Goal: Task Accomplishment & Management: Use online tool/utility

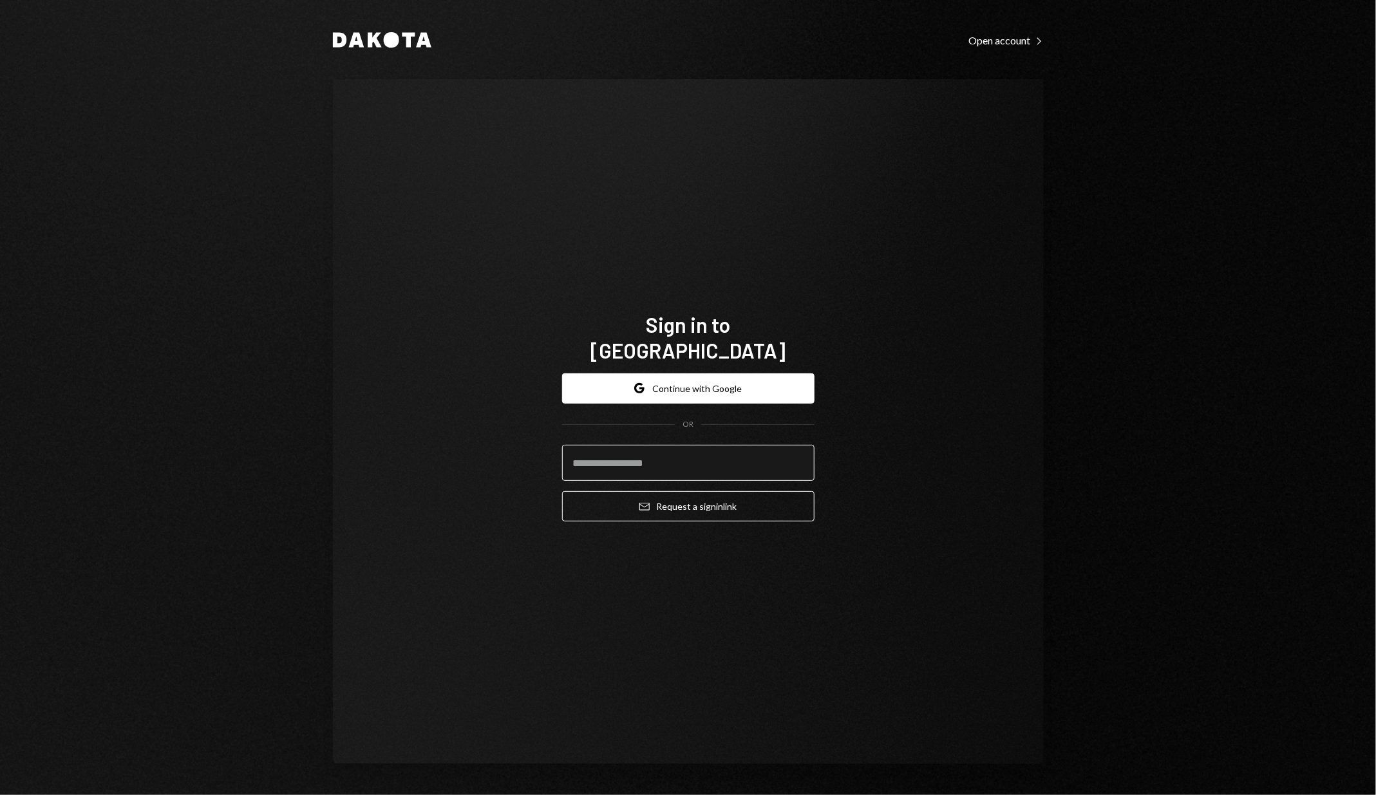
click at [686, 466] on input "email" at bounding box center [688, 463] width 252 height 36
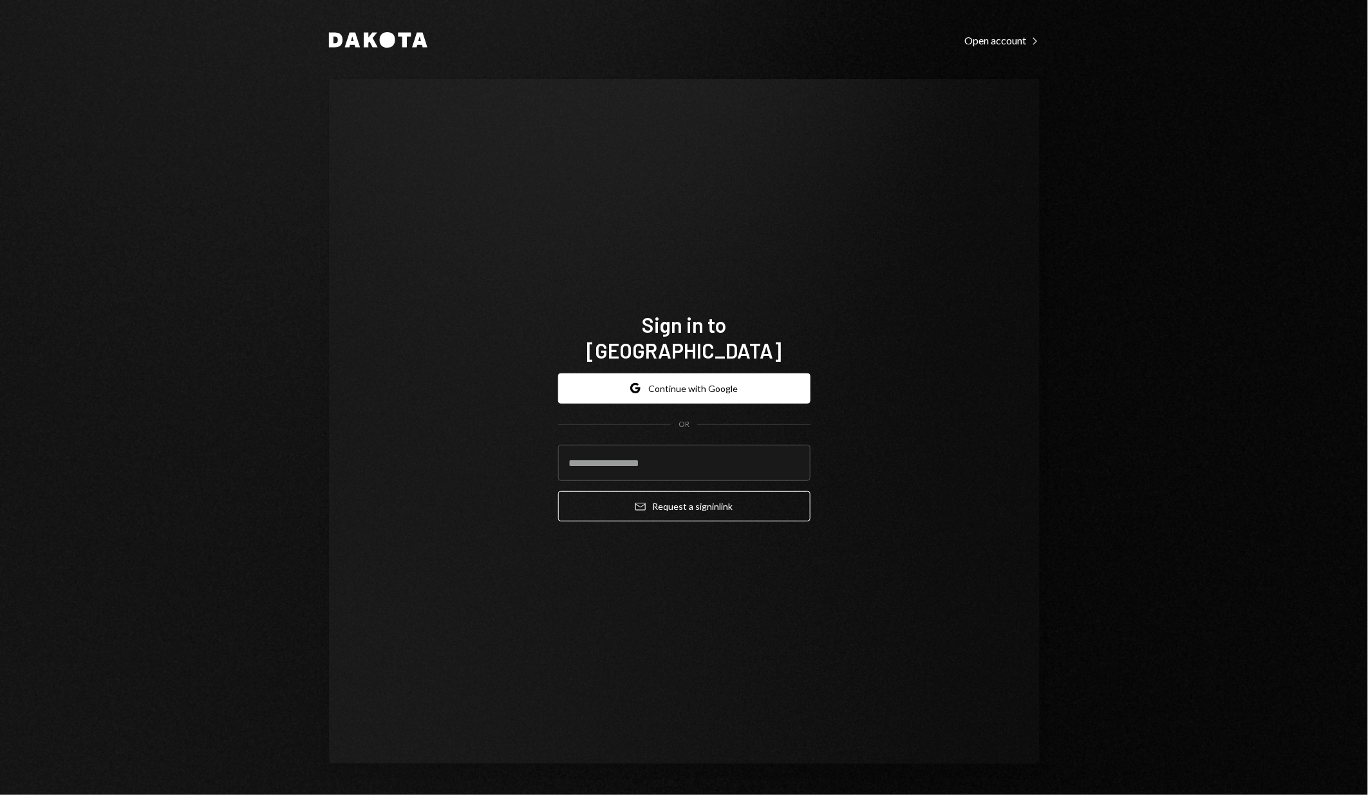
type input "**********"
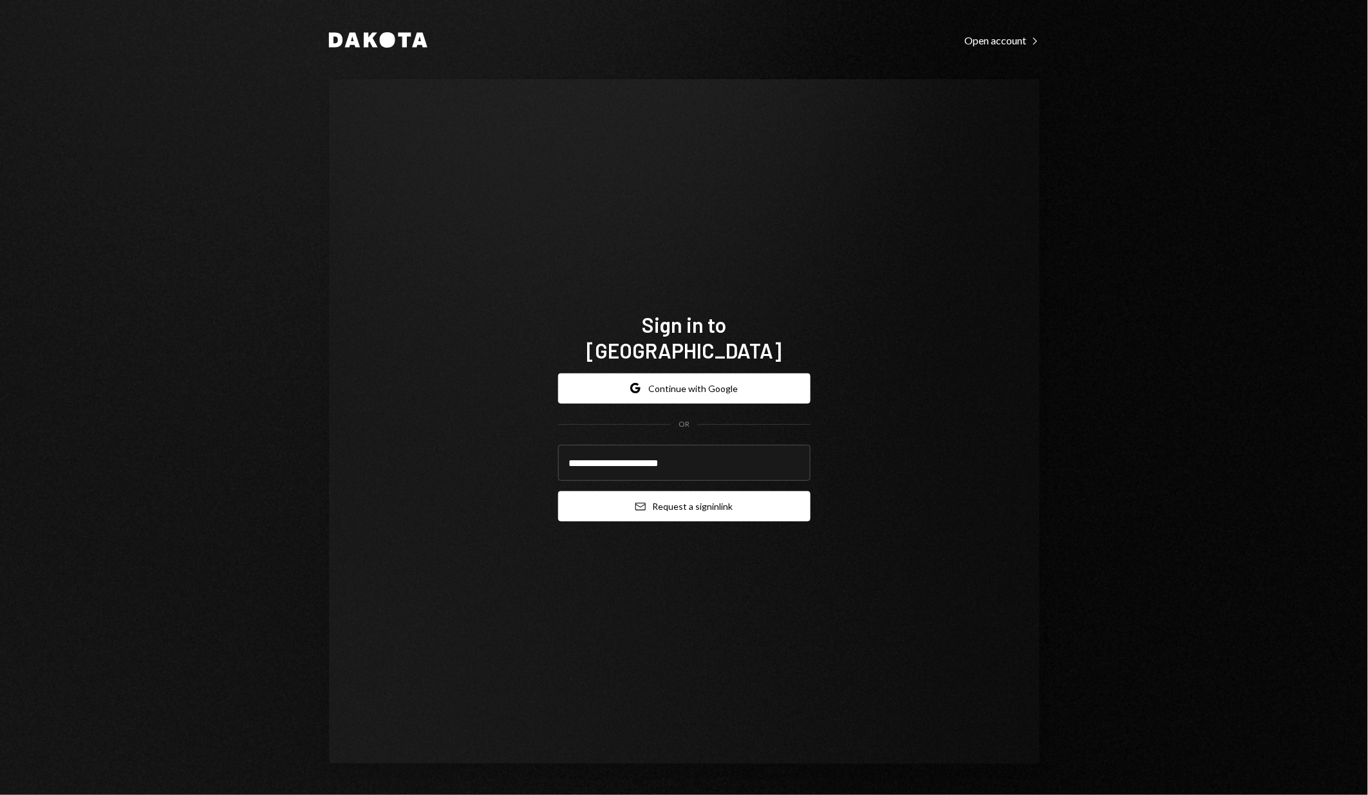
click at [682, 494] on button "Email Request a sign in link" at bounding box center [684, 506] width 252 height 30
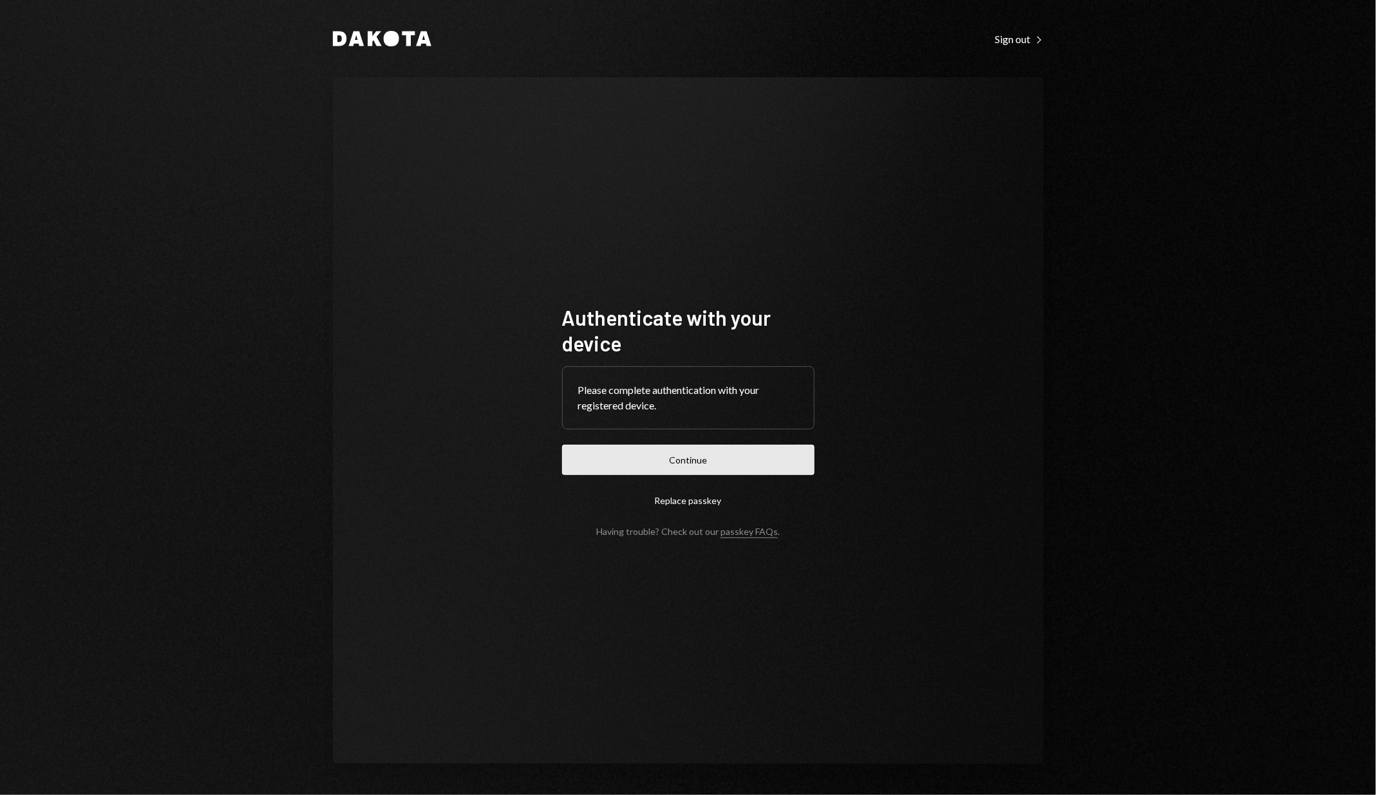
click at [790, 463] on button "Continue" at bounding box center [688, 460] width 252 height 30
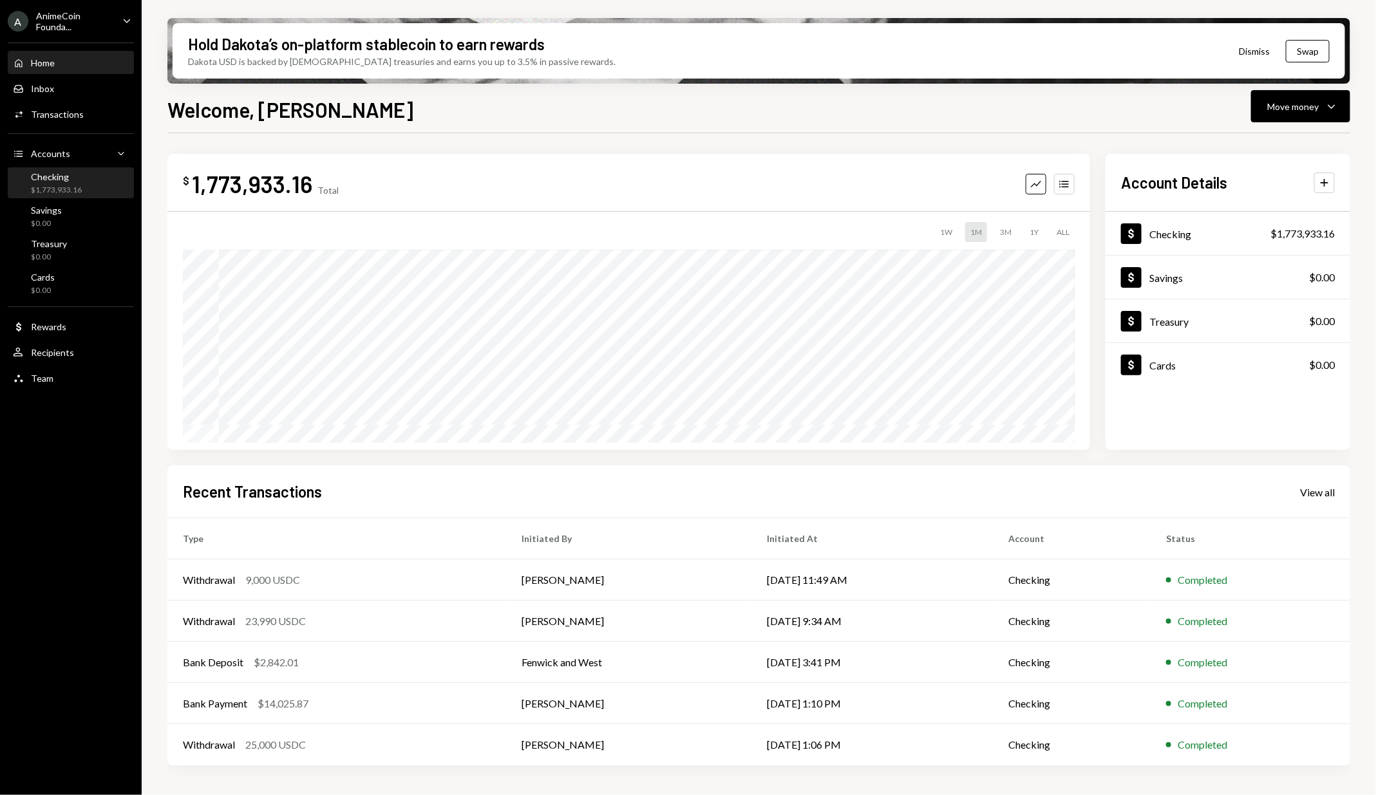
click at [53, 191] on div "$1,773,933.16" at bounding box center [56, 190] width 51 height 11
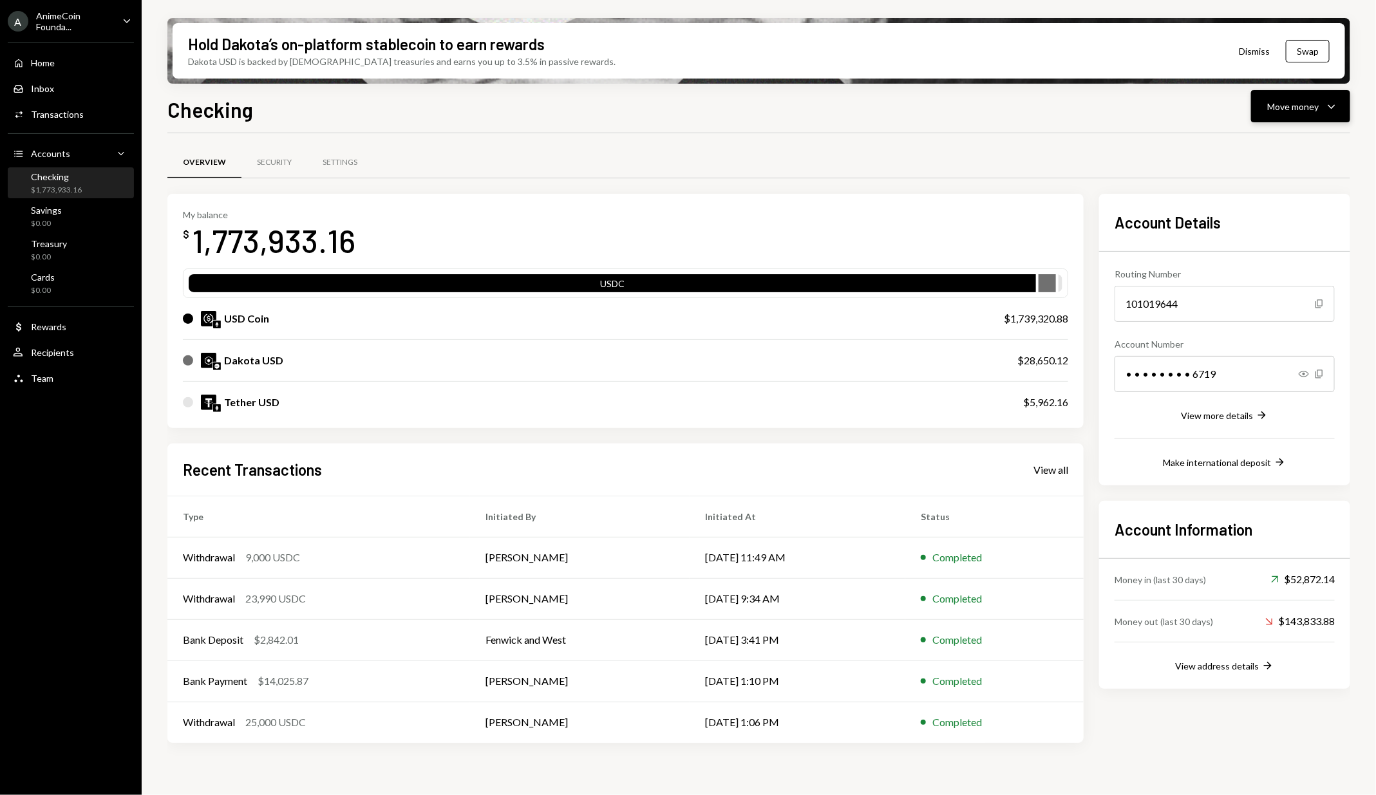
click at [1314, 114] on button "Move money Caret Down" at bounding box center [1300, 106] width 99 height 32
click at [1247, 152] on div "Withdraw Send" at bounding box center [1280, 145] width 129 height 29
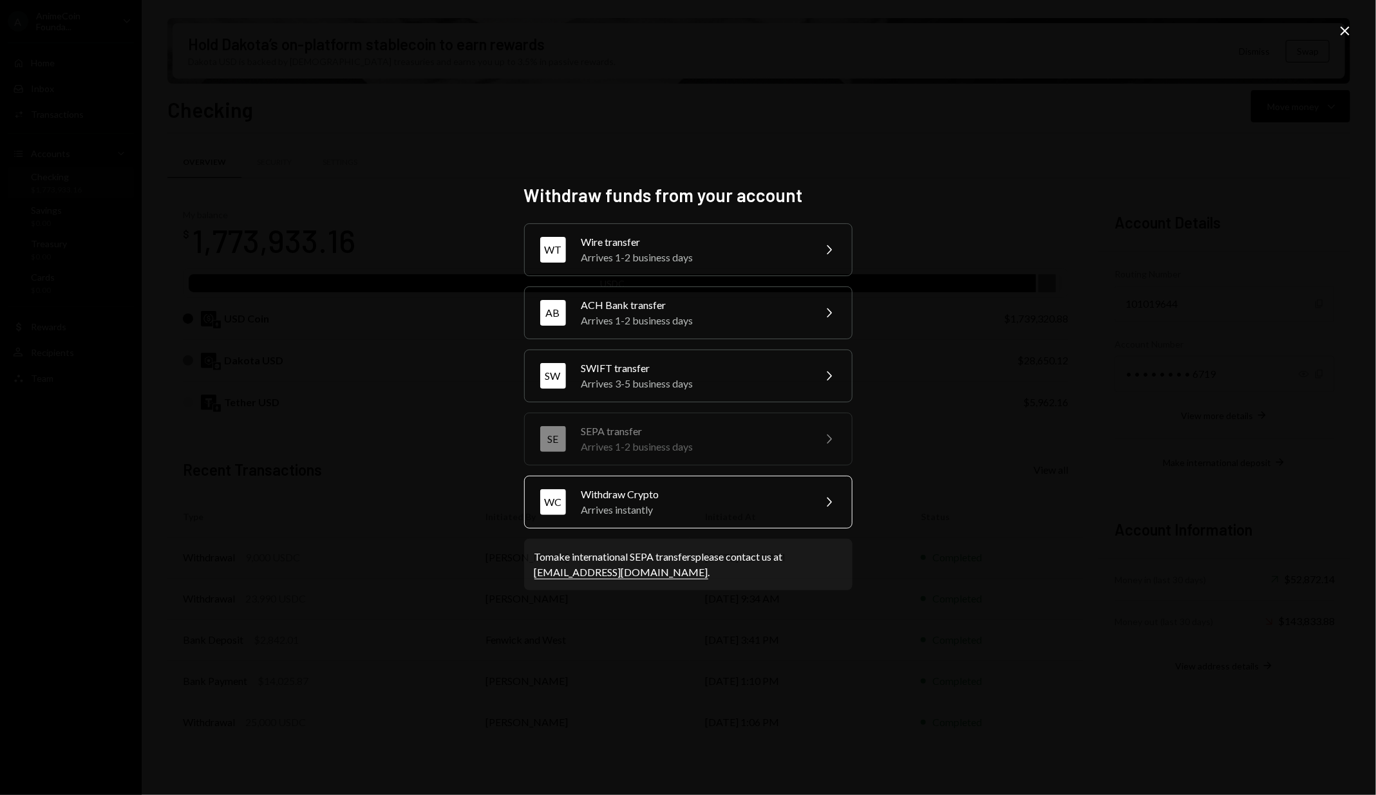
click at [676, 502] on div "Arrives instantly" at bounding box center [693, 509] width 224 height 15
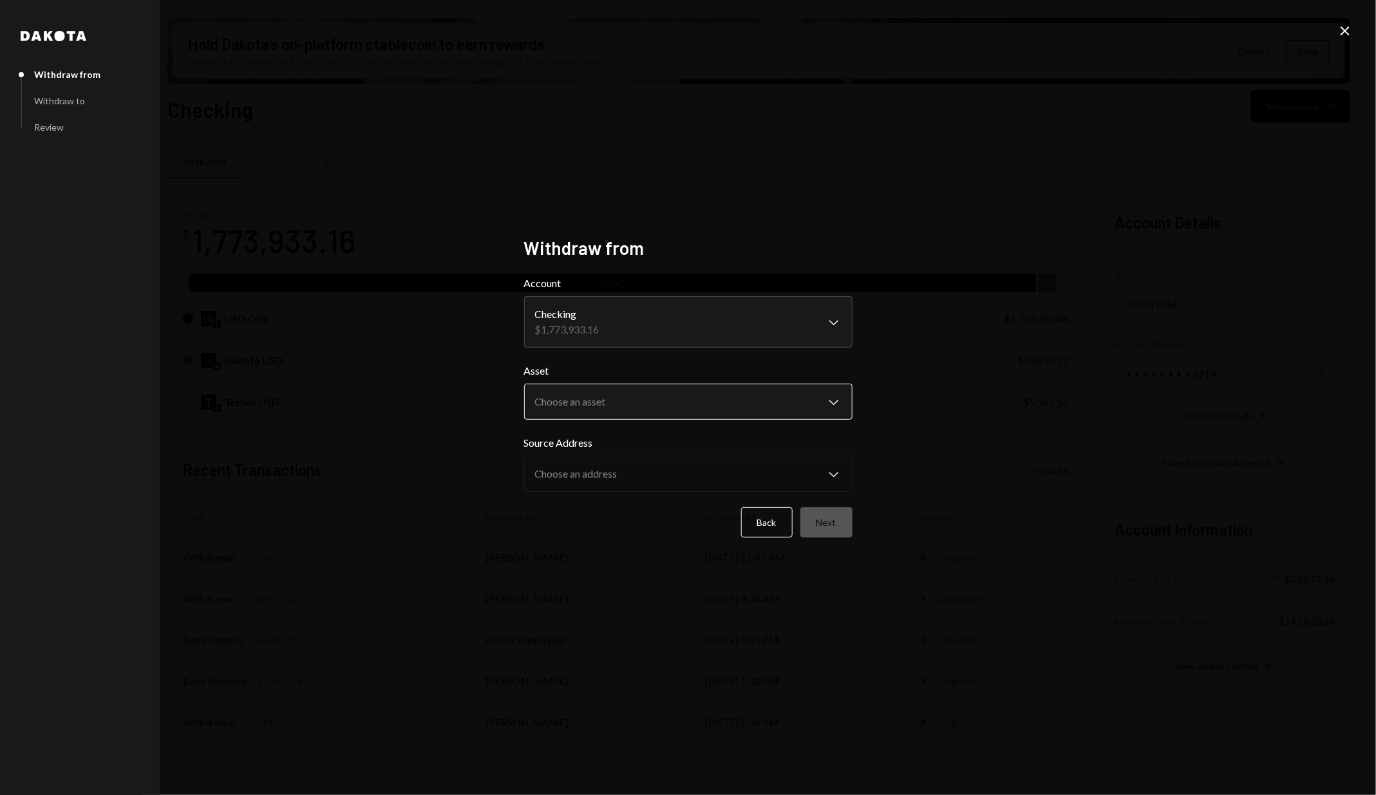
click at [664, 414] on body "A AnimeCoin Founda... Caret Down Home Home Inbox Inbox Activities Transactions …" at bounding box center [688, 397] width 1376 height 795
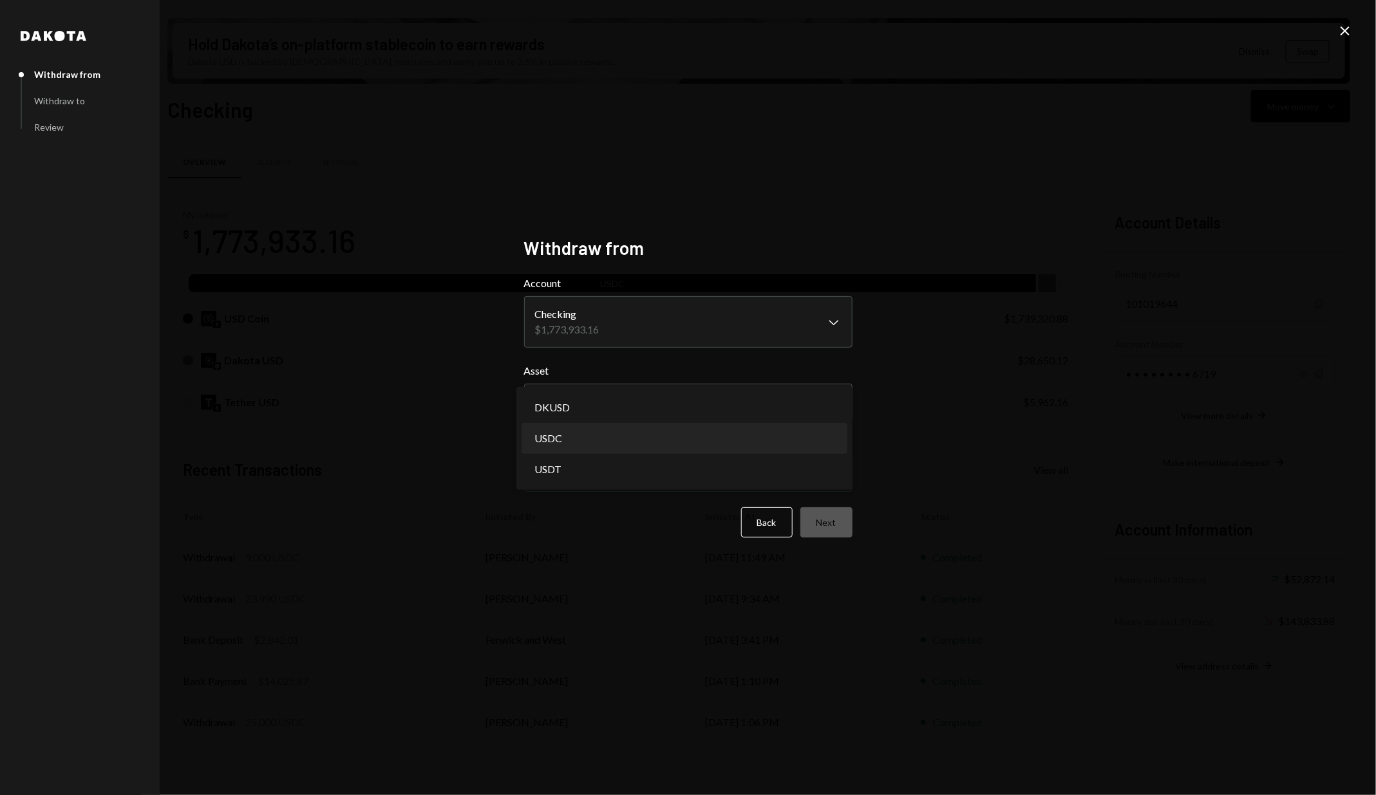
select select "****"
click at [651, 465] on body "A AnimeCoin Founda... Caret Down Home Home Inbox Inbox Activities Transactions …" at bounding box center [688, 397] width 1376 height 795
click at [836, 516] on button "Next" at bounding box center [826, 522] width 52 height 30
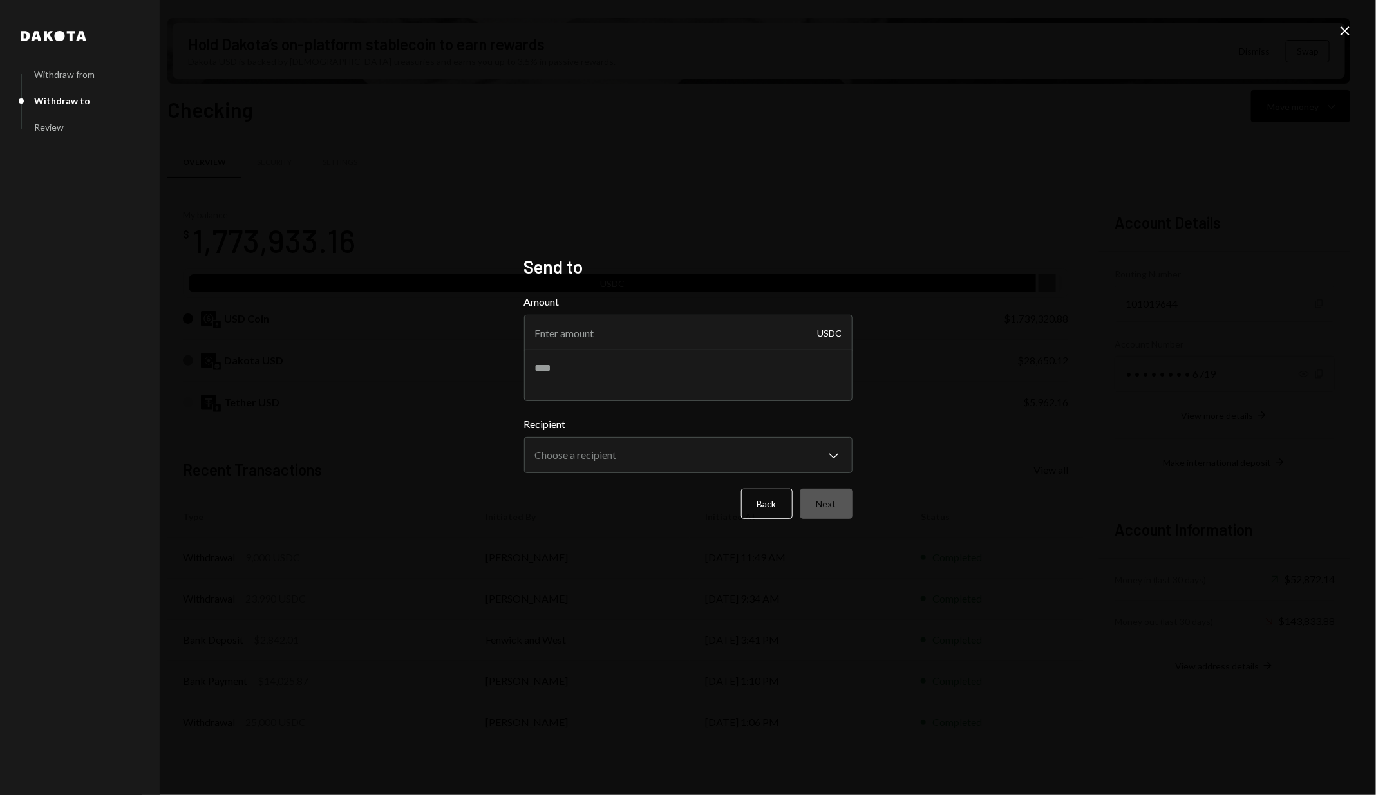
click at [595, 313] on div "Amount USDC" at bounding box center [688, 322] width 328 height 57
click at [594, 326] on input "Amount" at bounding box center [688, 333] width 328 height 36
type input "3000"
click at [578, 453] on body "A AnimeCoin Founda... Caret Down Home Home Inbox Inbox Activities Transactions …" at bounding box center [688, 397] width 1376 height 795
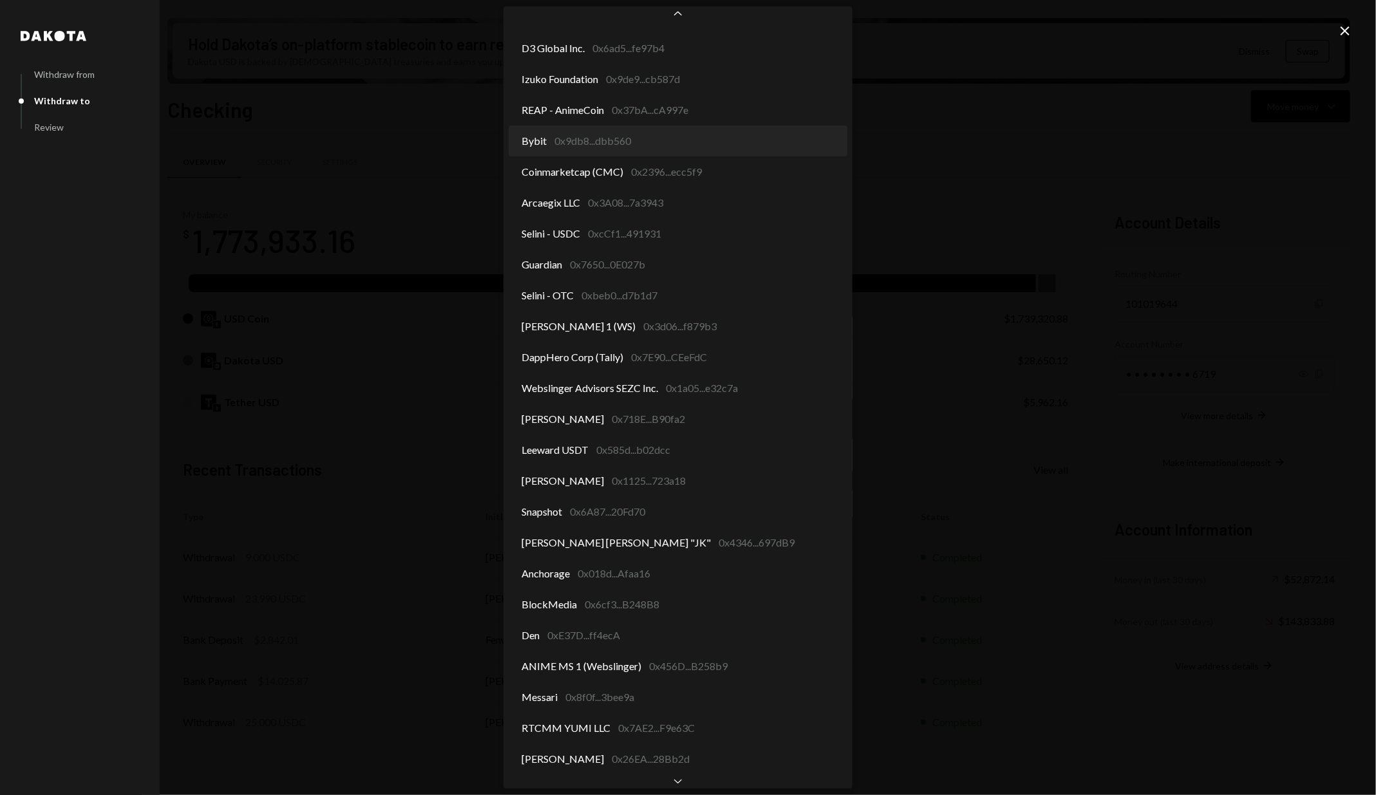
scroll to position [58, 0]
select select "**********"
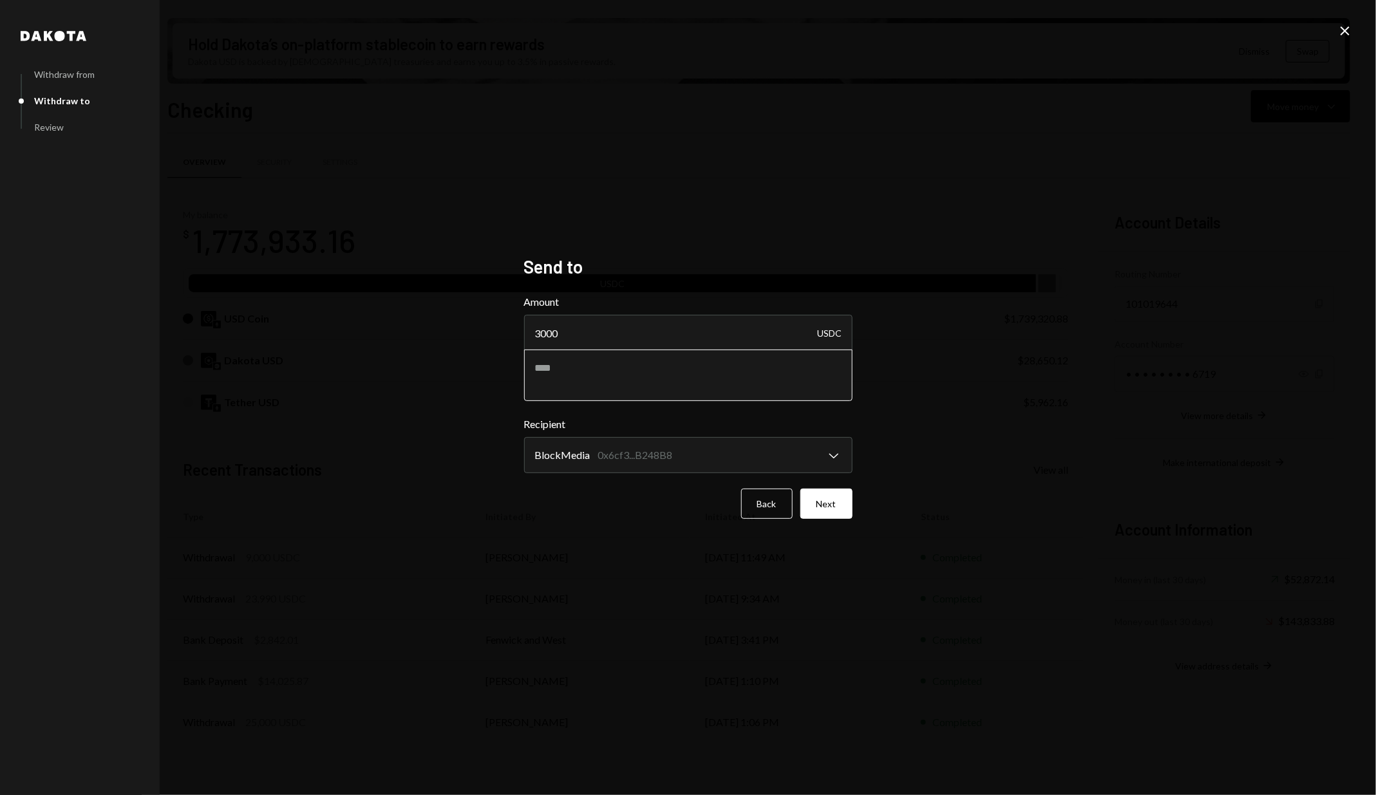
click at [577, 373] on textarea at bounding box center [688, 375] width 328 height 51
type textarea "**********"
click at [837, 506] on button "Next" at bounding box center [826, 504] width 52 height 30
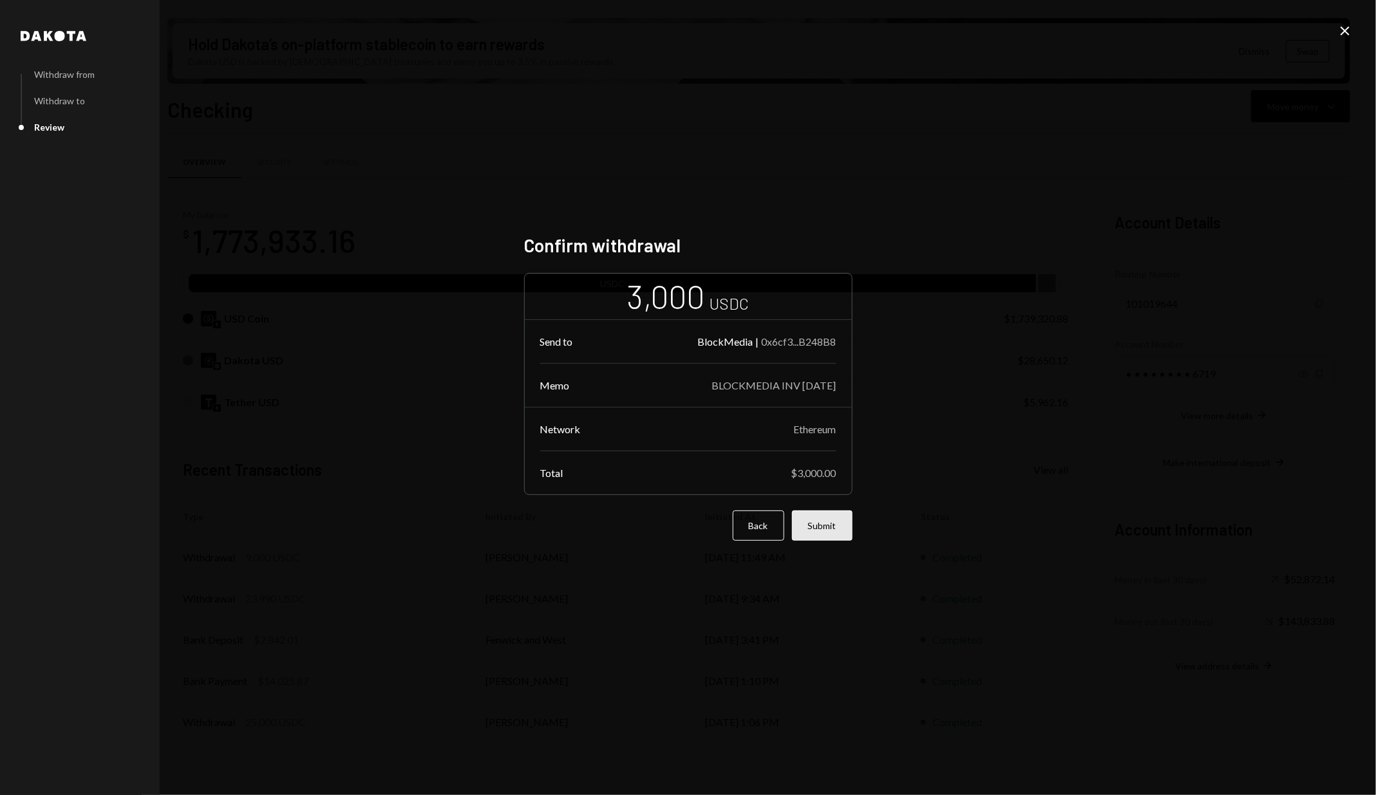
click at [831, 527] on button "Submit" at bounding box center [822, 525] width 61 height 30
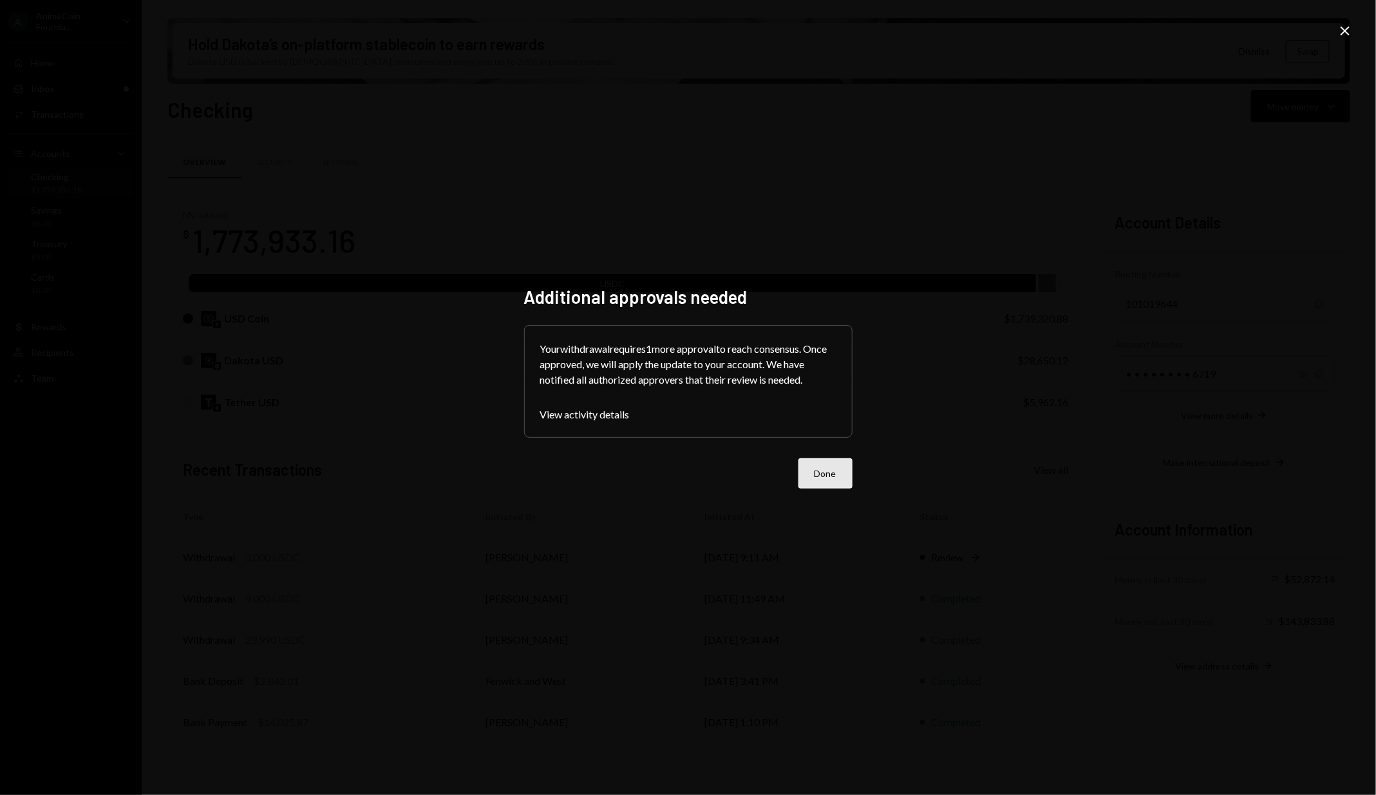
click at [842, 485] on button "Done" at bounding box center [825, 473] width 54 height 30
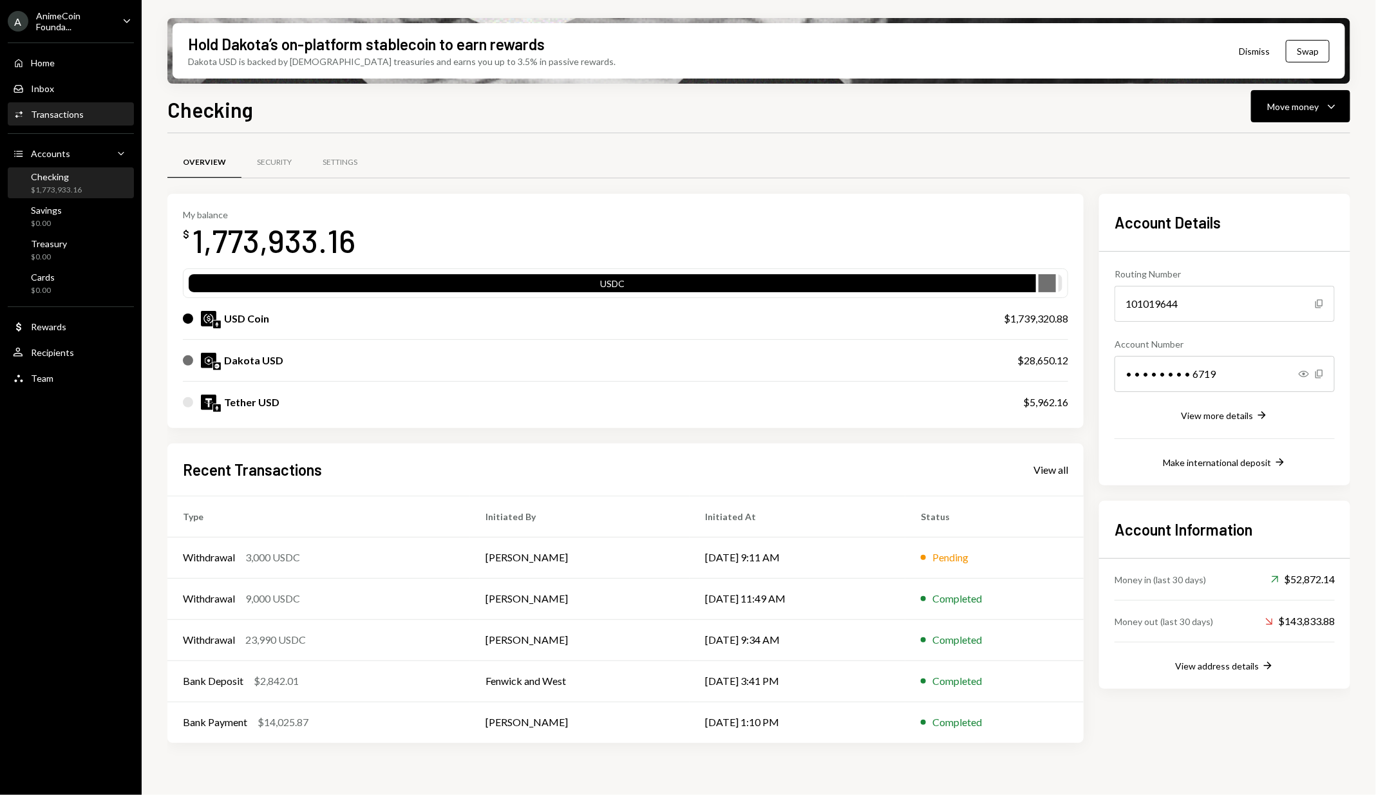
click at [91, 124] on div "Activities Transactions" at bounding box center [71, 115] width 116 height 22
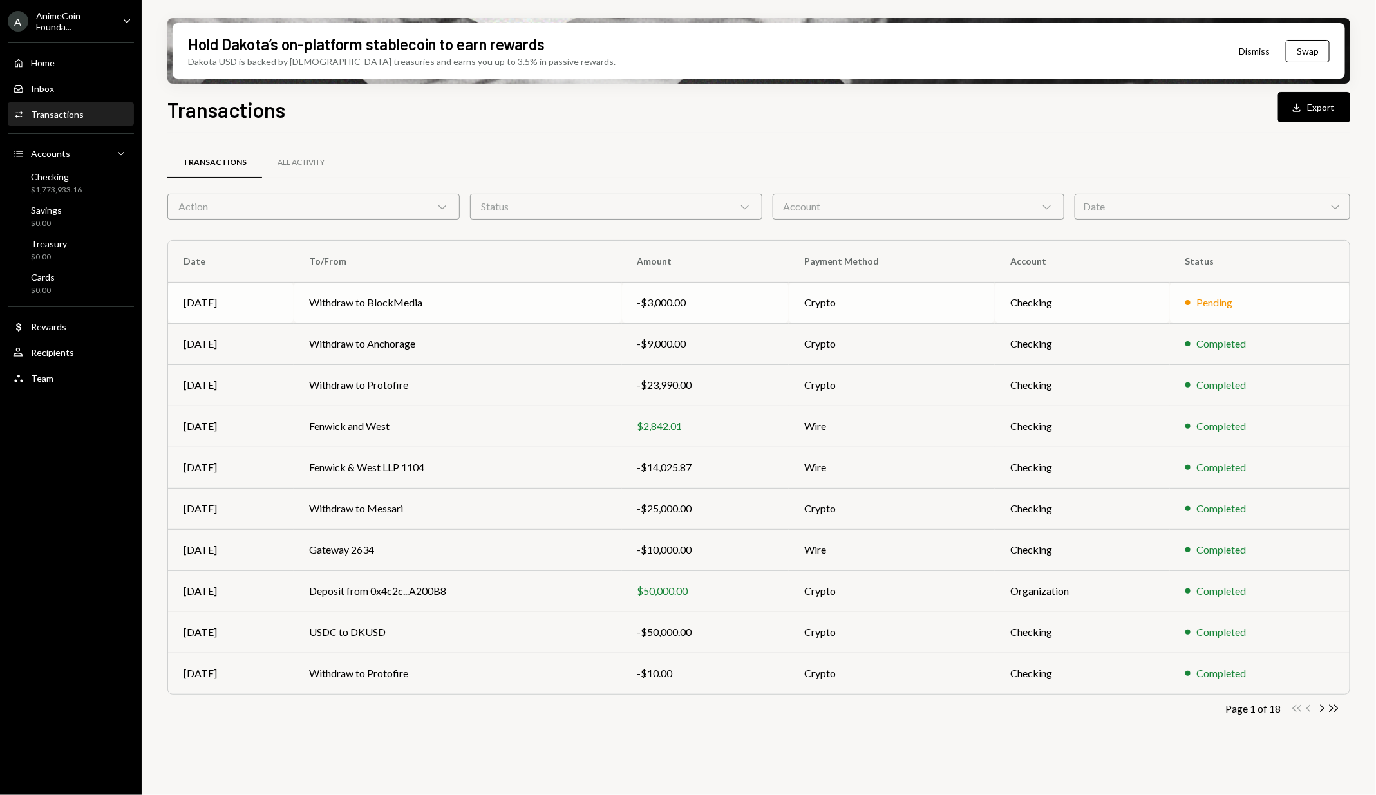
click at [785, 307] on td "-$3,000.00" at bounding box center [705, 302] width 167 height 41
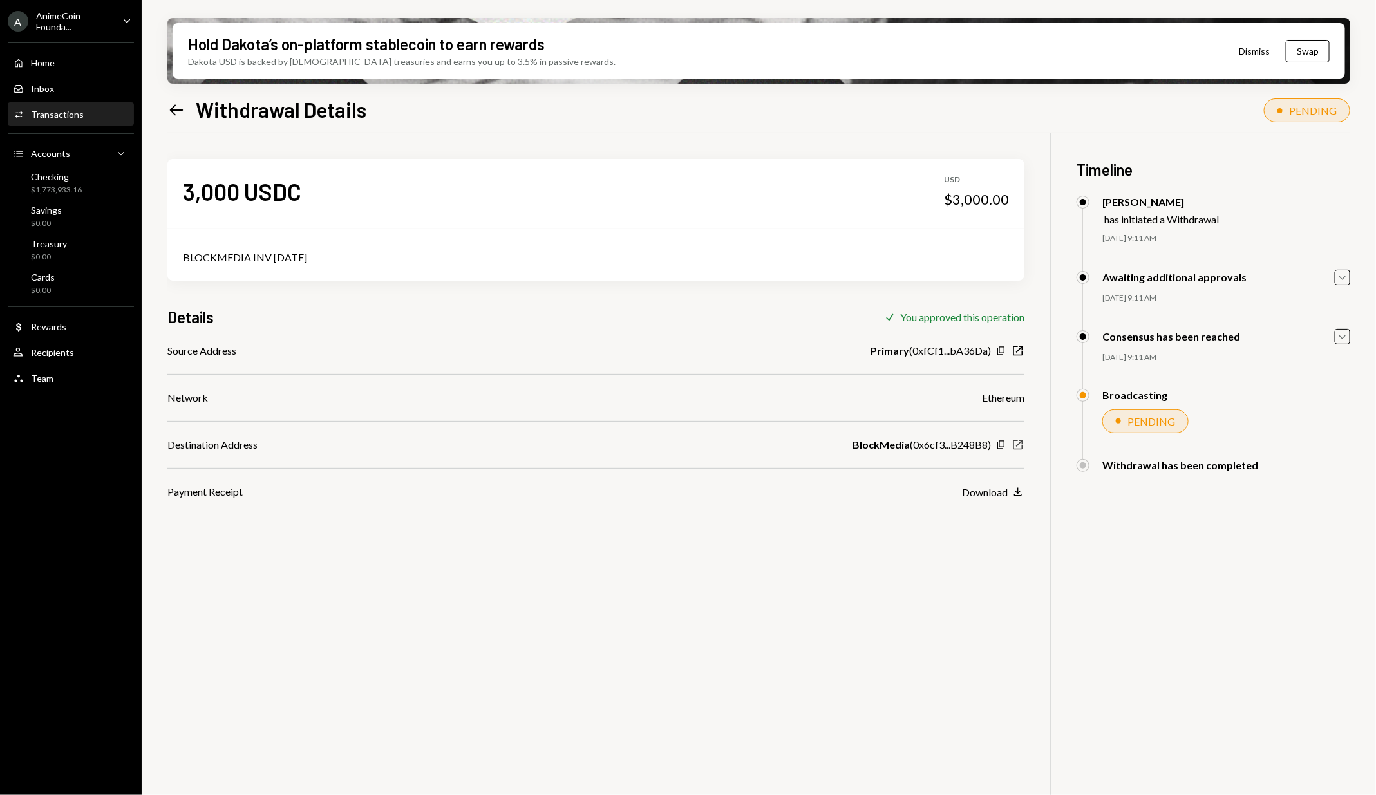
click at [1018, 443] on icon "New Window" at bounding box center [1017, 444] width 13 height 13
click at [1024, 447] on icon "New Window" at bounding box center [1017, 444] width 13 height 13
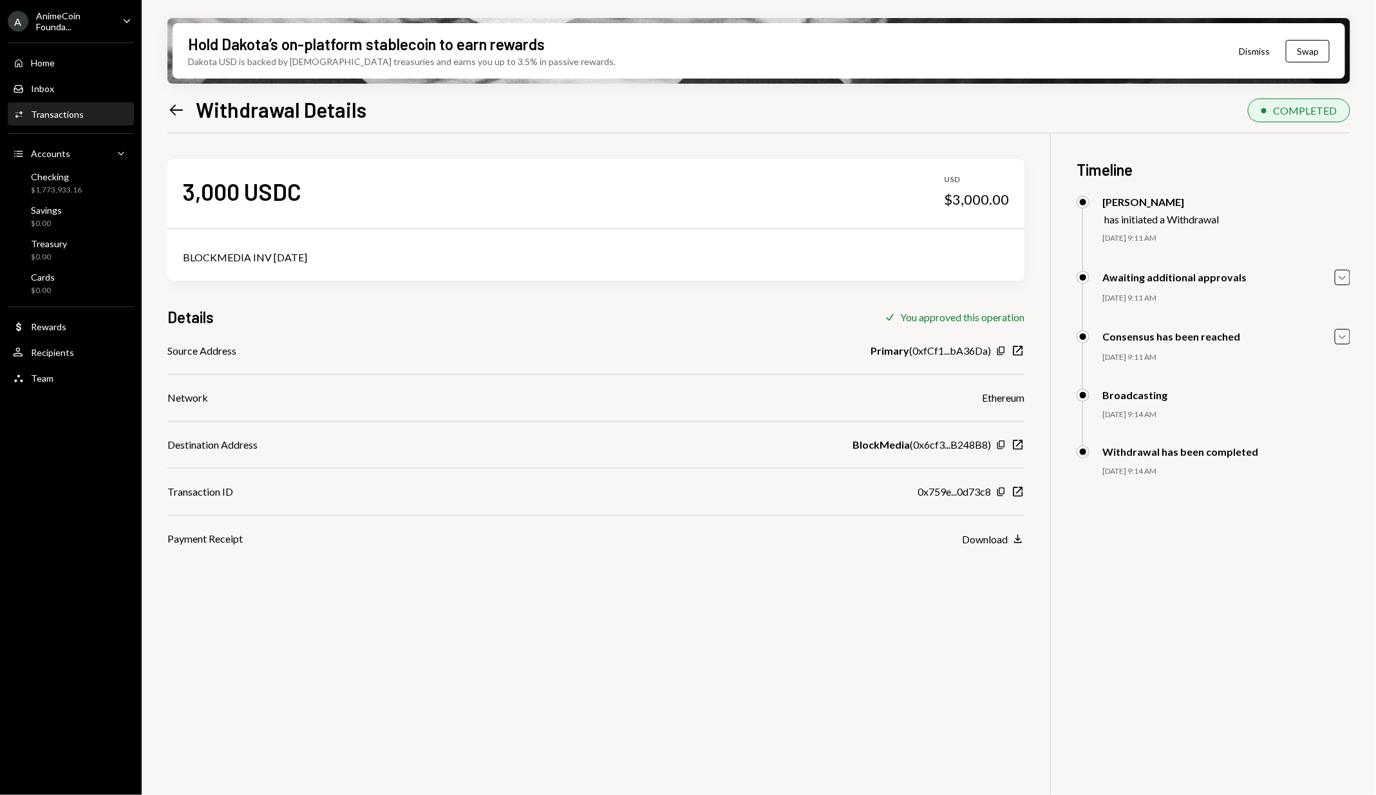
click at [694, 637] on div "3,000 USDC USD $3,000.00 BLOCKMEDIA INV SEPT25 Details Check You approved this …" at bounding box center [758, 530] width 1182 height 795
click at [1020, 496] on icon "button" at bounding box center [1018, 492] width 10 height 10
